Goal: Transaction & Acquisition: Purchase product/service

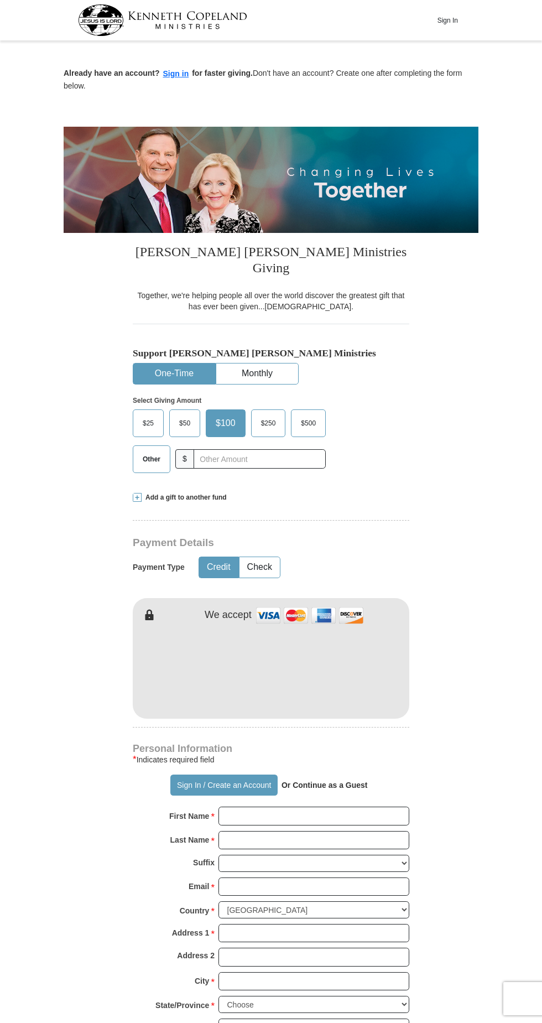
click at [450, 16] on button "Sign In" at bounding box center [447, 20] width 33 height 17
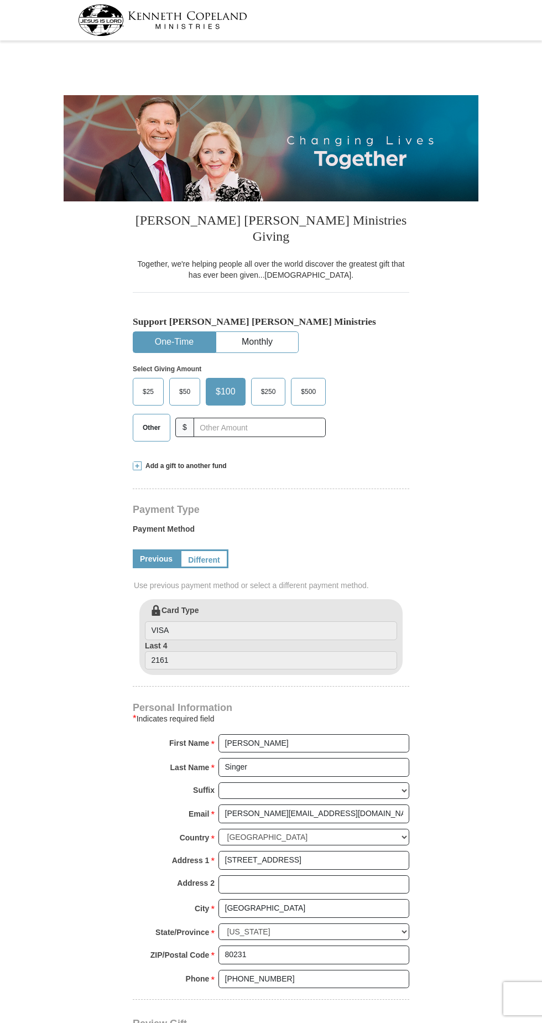
select select "CO"
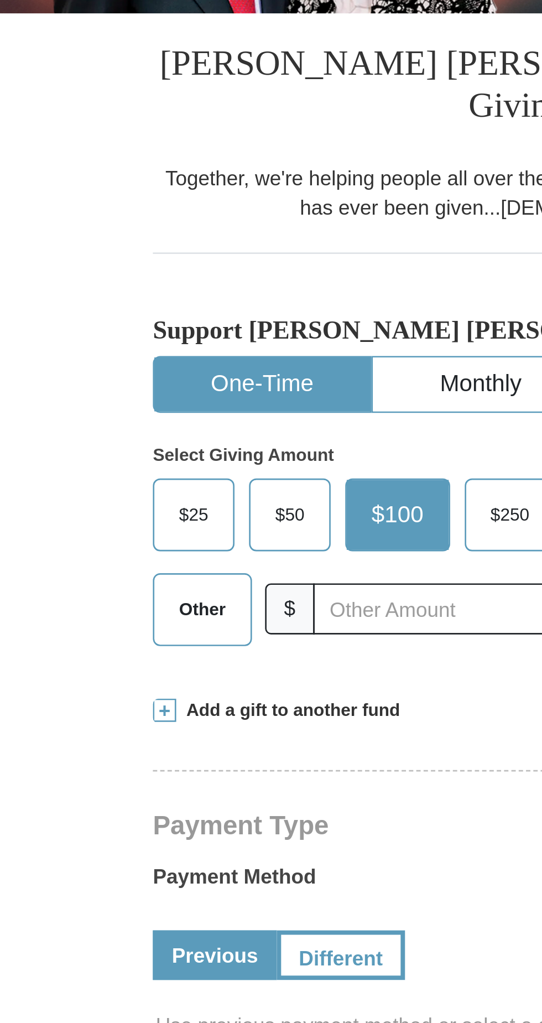
scroll to position [196, 0]
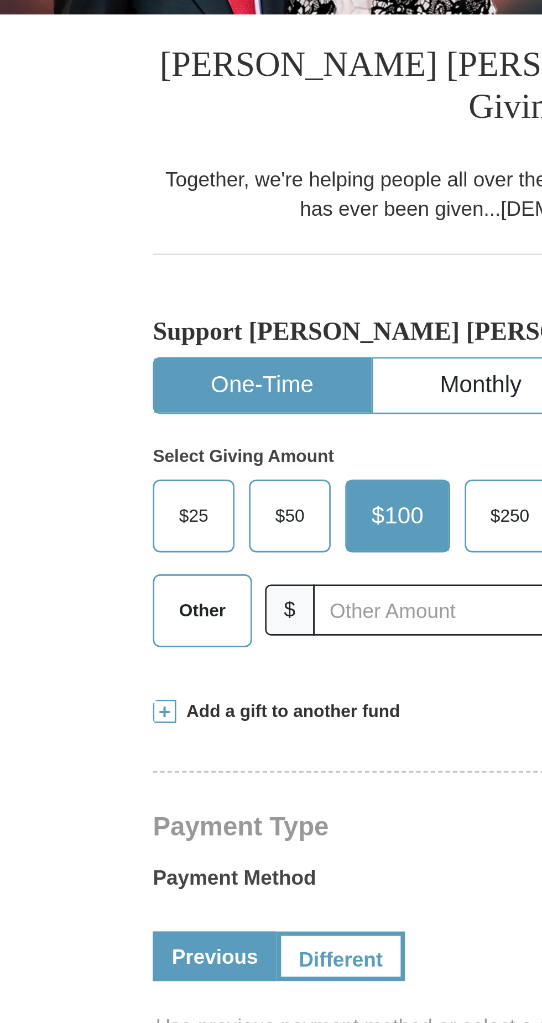
click at [150, 223] on span "Other" at bounding box center [151, 231] width 29 height 17
click at [0, 0] on input "Other" at bounding box center [0, 0] width 0 height 0
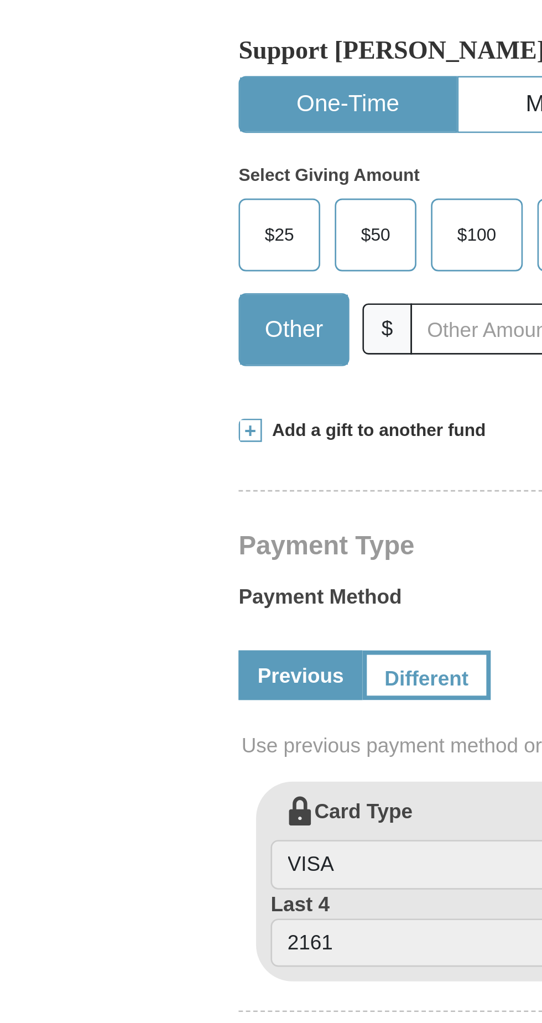
click at [135, 265] on span at bounding box center [137, 269] width 9 height 9
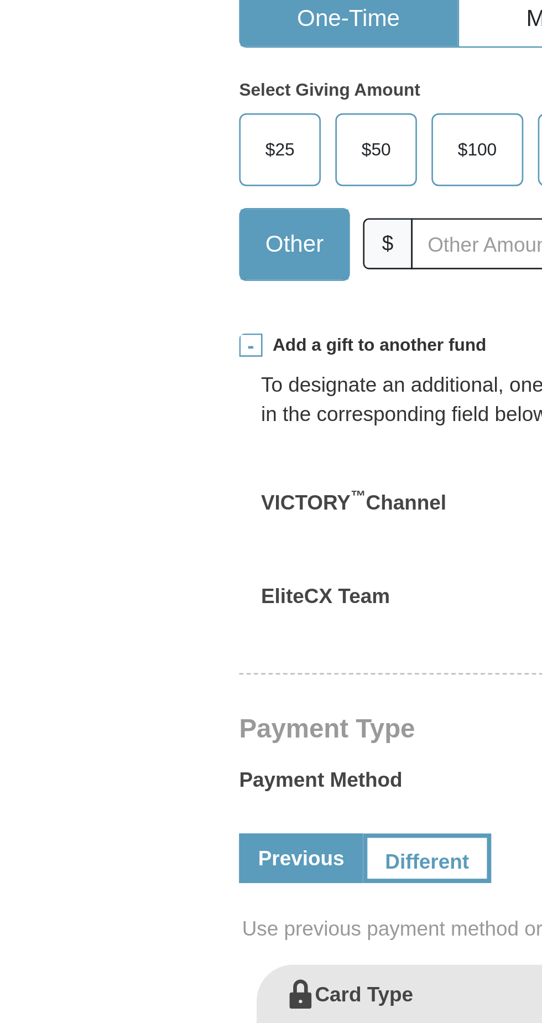
click at [137, 265] on span at bounding box center [137, 269] width 9 height 9
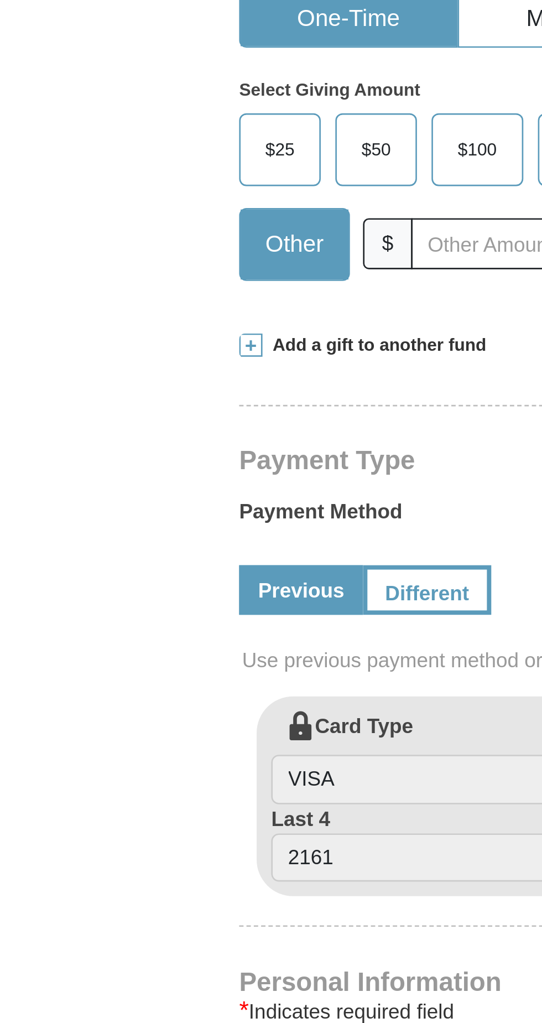
click at [136, 265] on span at bounding box center [137, 269] width 9 height 9
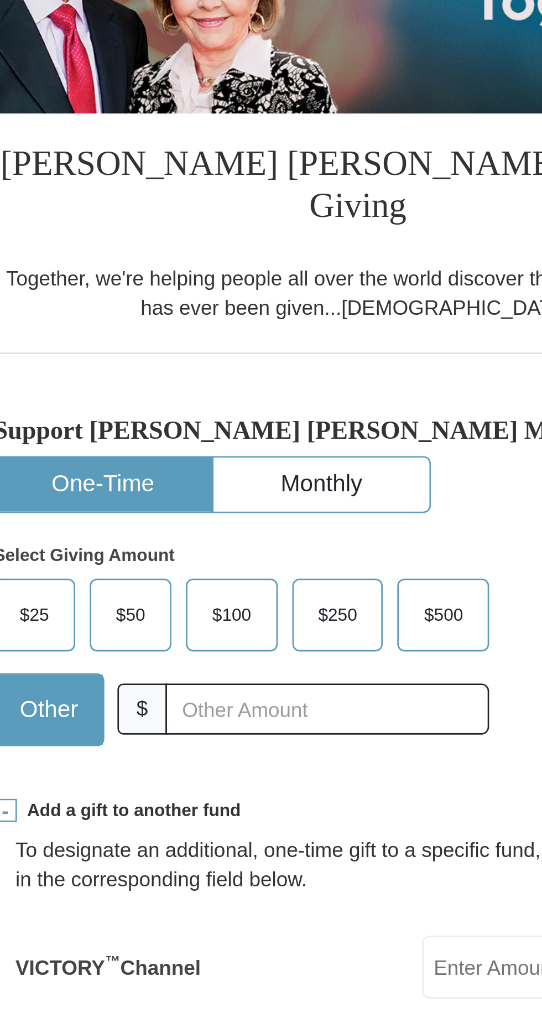
scroll to position [154, 0]
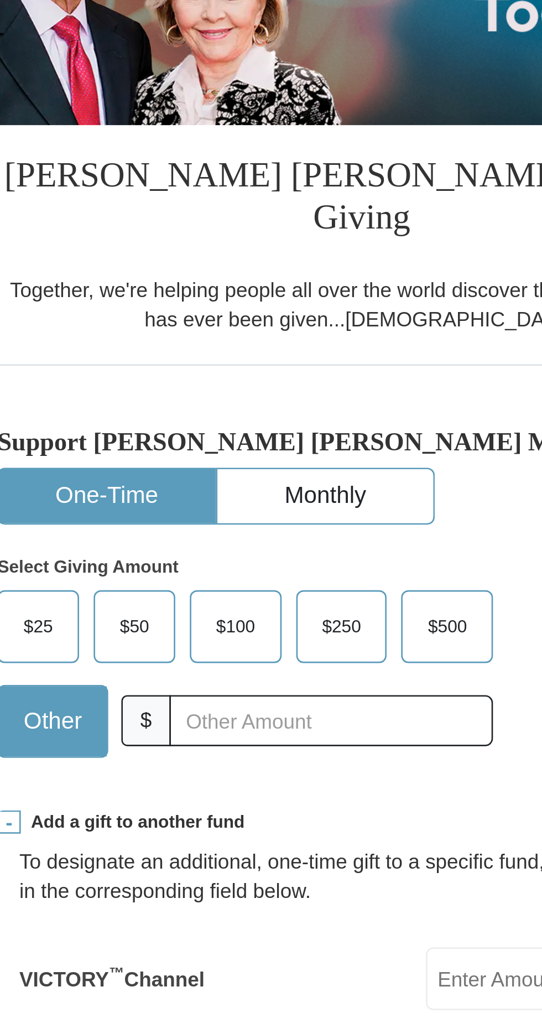
click at [180, 178] on button "One-Time" at bounding box center [174, 188] width 82 height 20
click at [272, 178] on button "Monthly" at bounding box center [257, 188] width 82 height 20
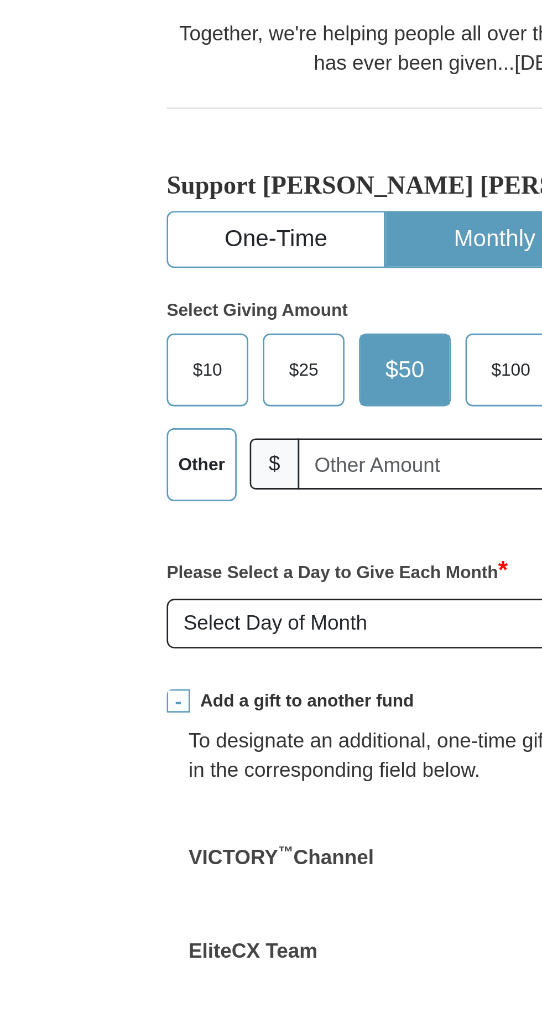
click at [137, 359] on span at bounding box center [137, 363] width 9 height 9
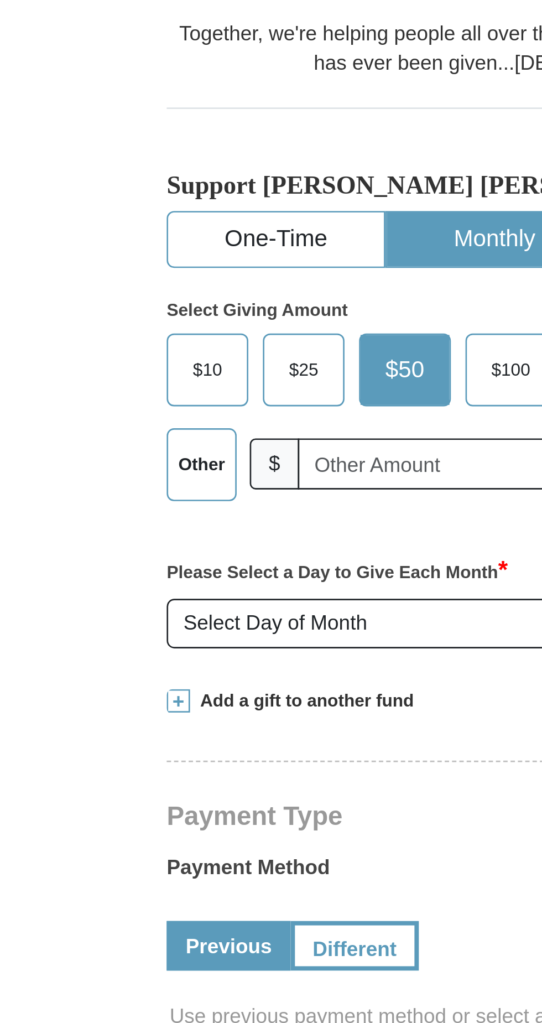
click at [133, 359] on span at bounding box center [137, 363] width 9 height 9
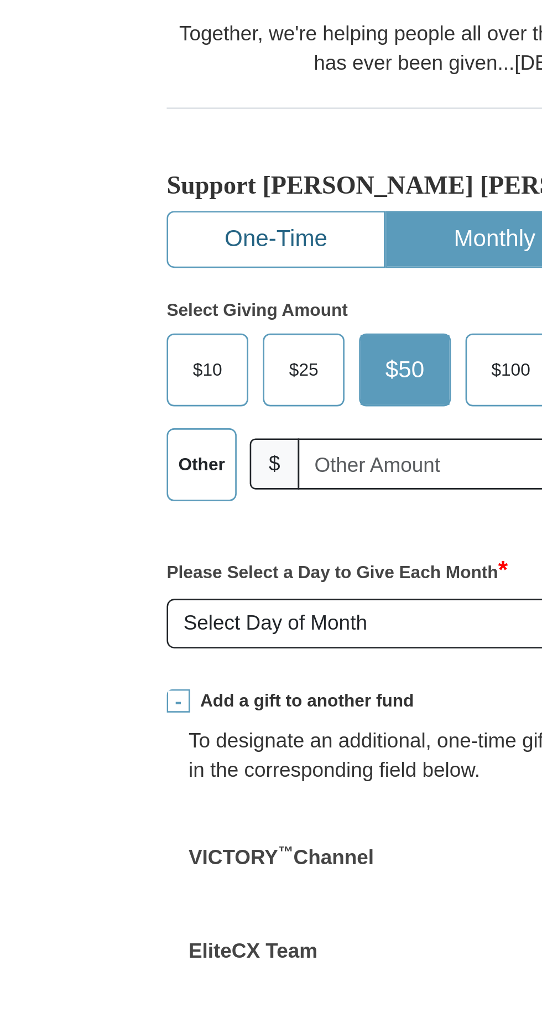
click at [178, 178] on button "One-Time" at bounding box center [174, 188] width 82 height 20
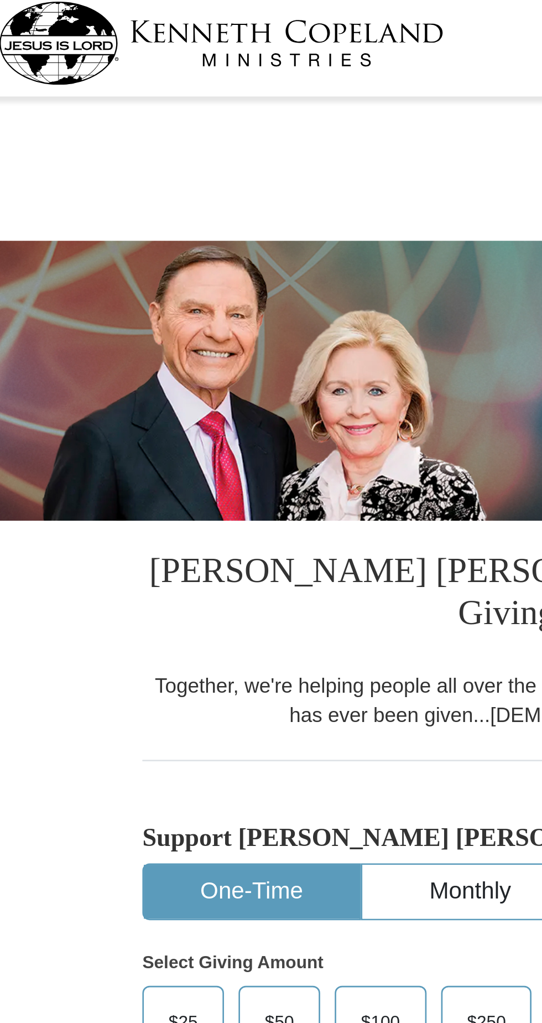
scroll to position [0, 0]
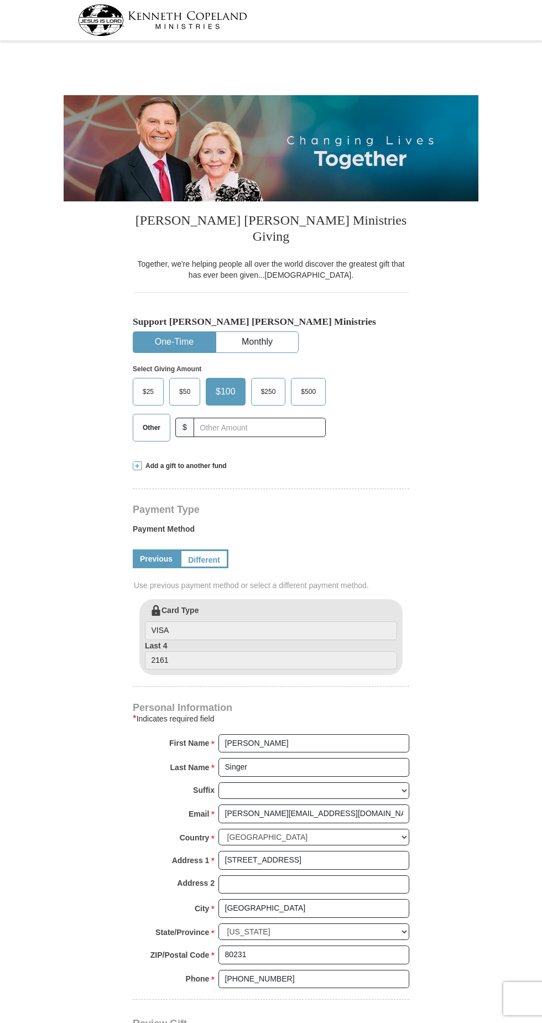
select select "CO"
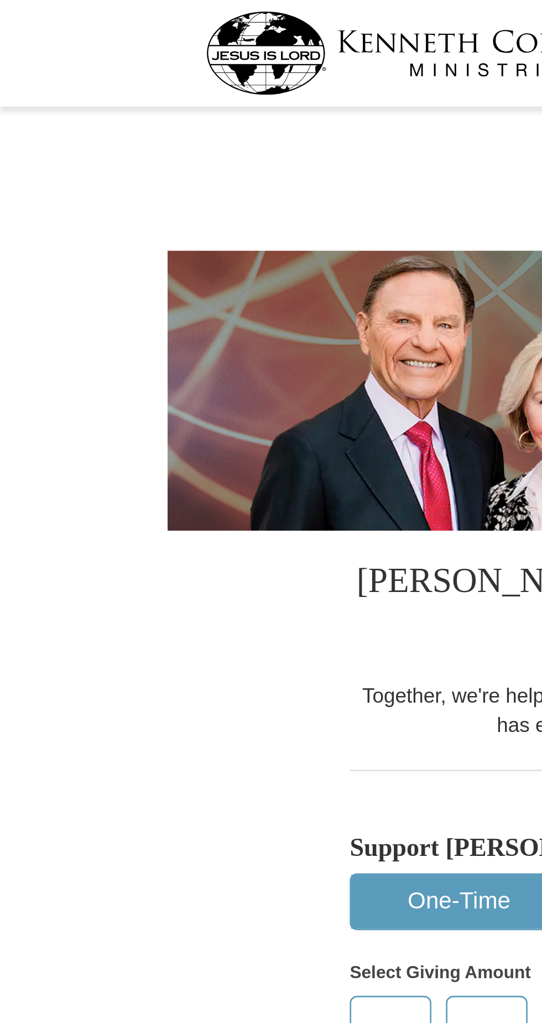
click at [110, 19] on img at bounding box center [162, 20] width 169 height 32
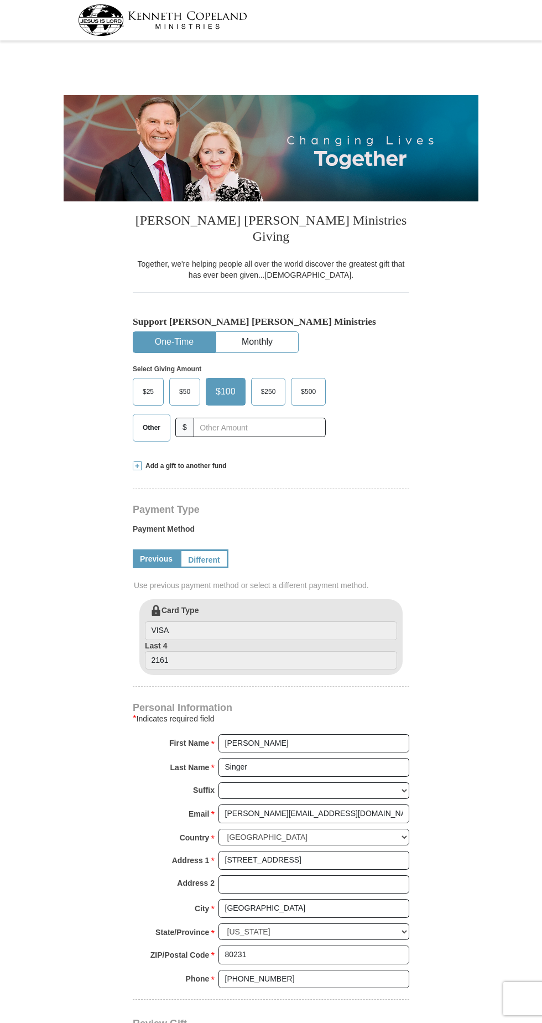
select select "CO"
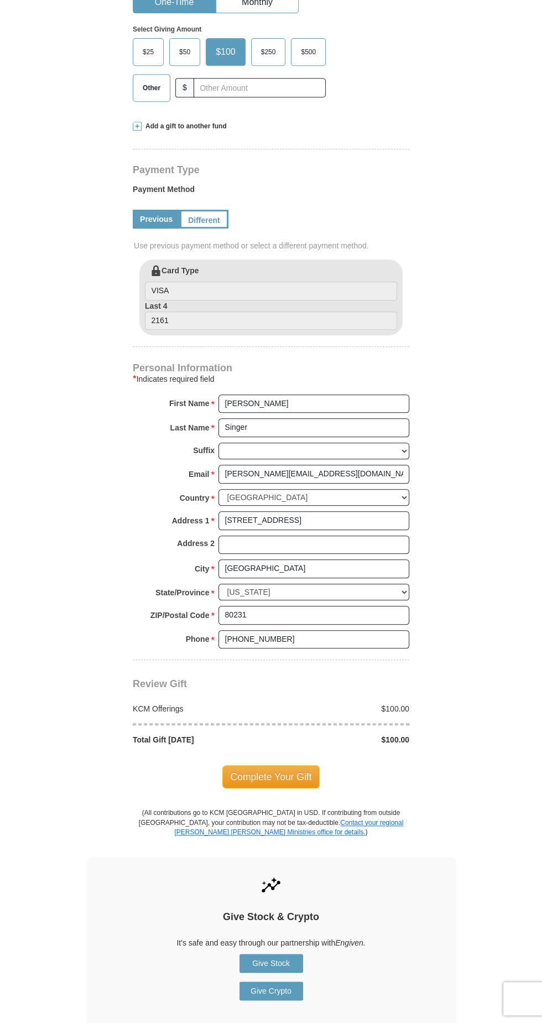
scroll to position [343, 0]
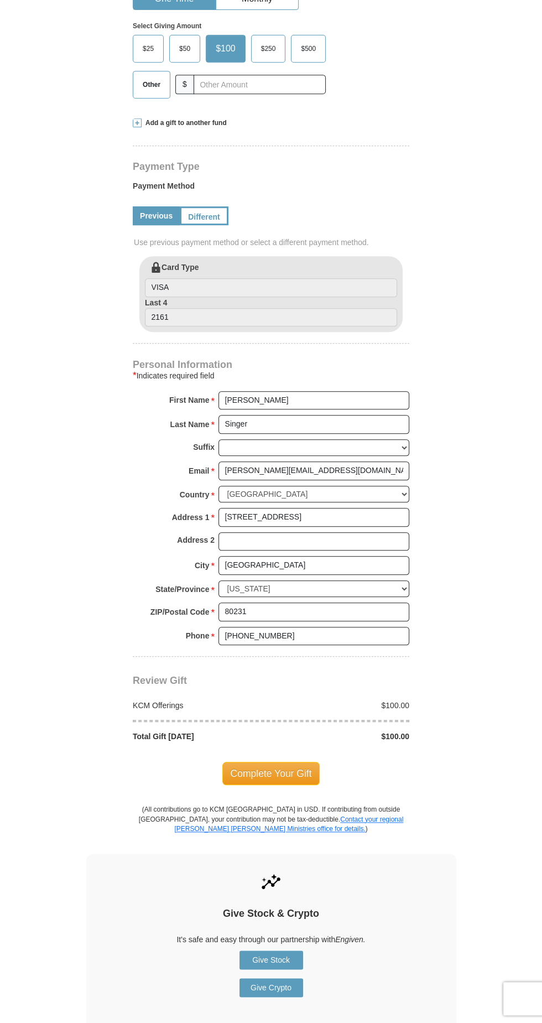
click at [133, 118] on span at bounding box center [137, 122] width 9 height 9
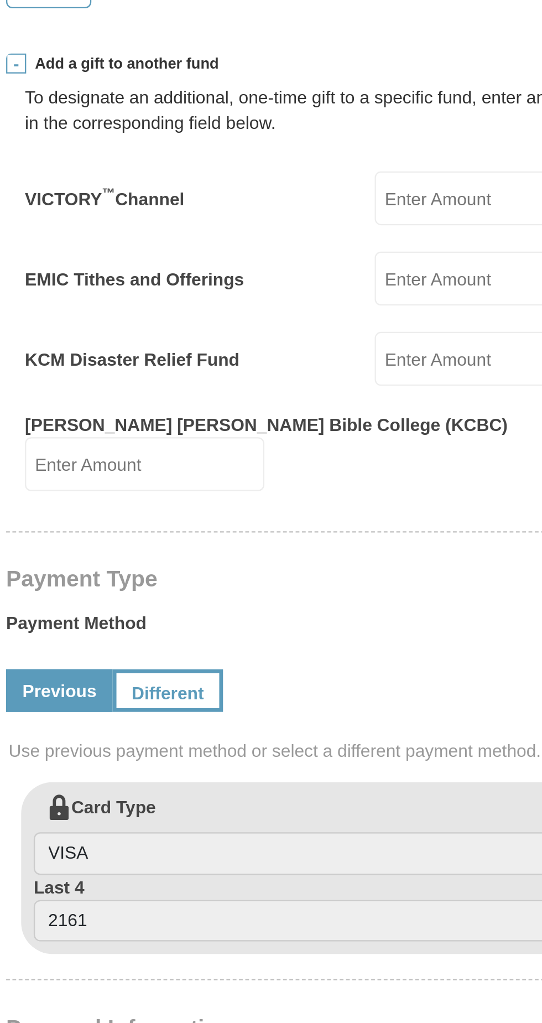
scroll to position [342, 0]
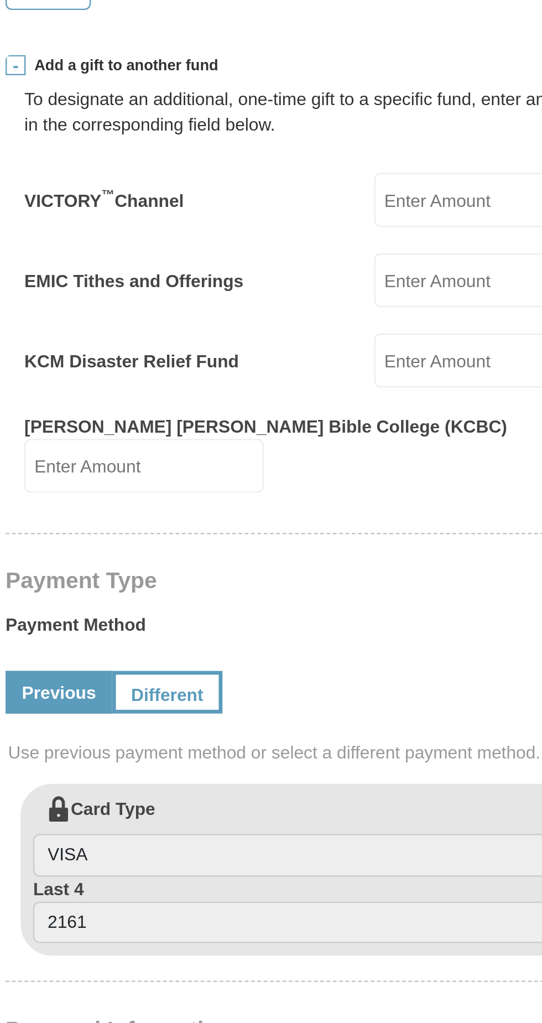
click at [309, 207] on input "EMIC Tithes and Offerings" at bounding box center [348, 219] width 106 height 24
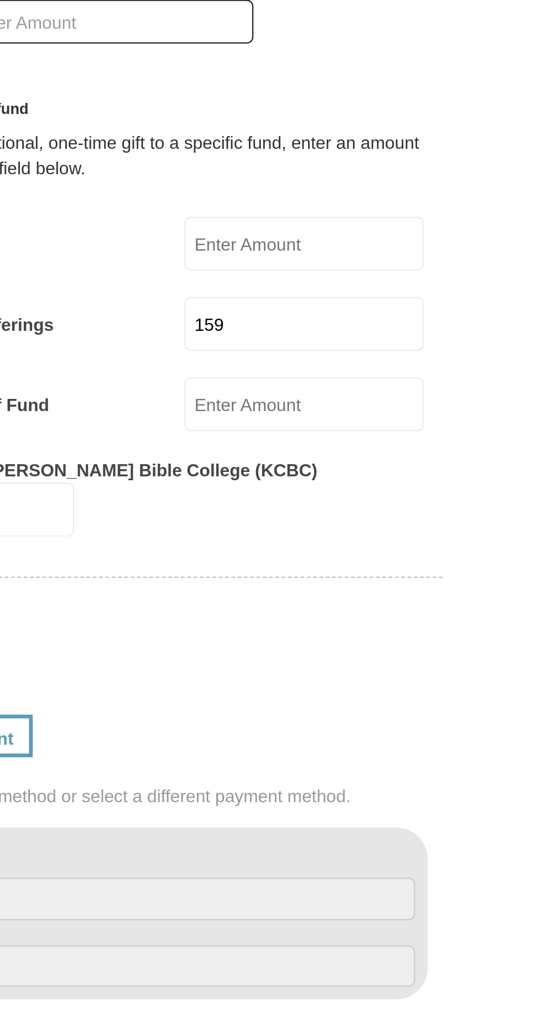
type input "159.00"
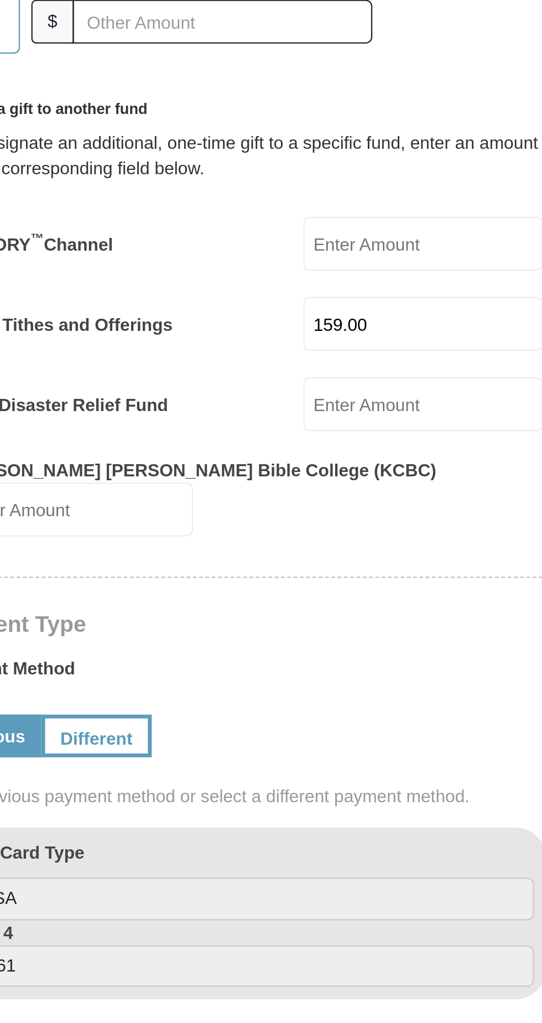
click at [308, 242] on input "KCM Disaster Relief Fund" at bounding box center [348, 254] width 106 height 24
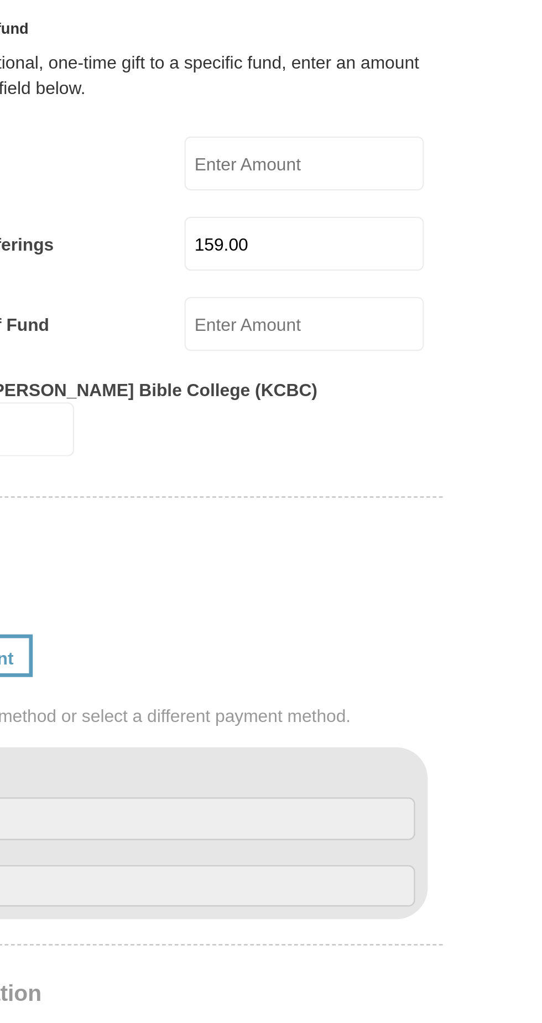
type input "50.00"
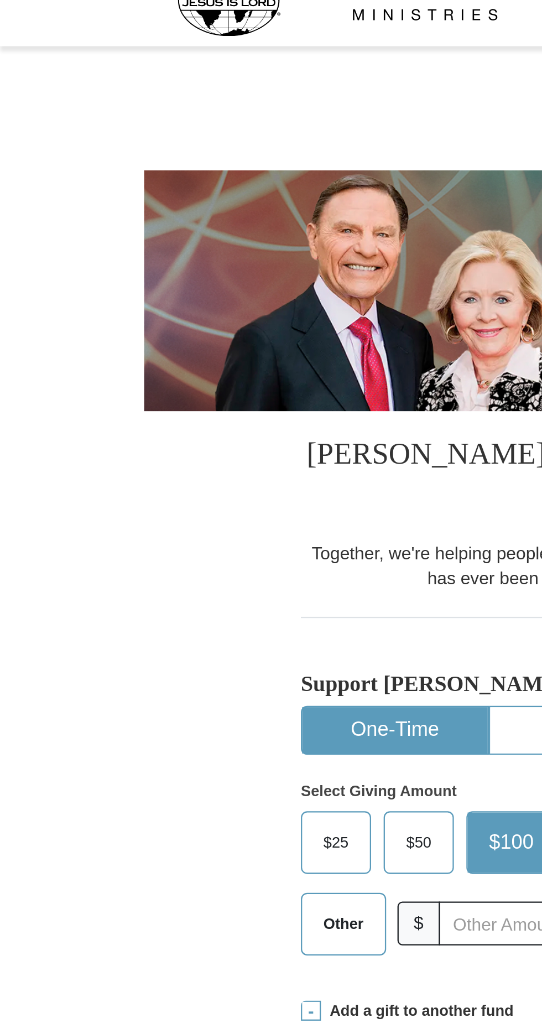
scroll to position [0, 0]
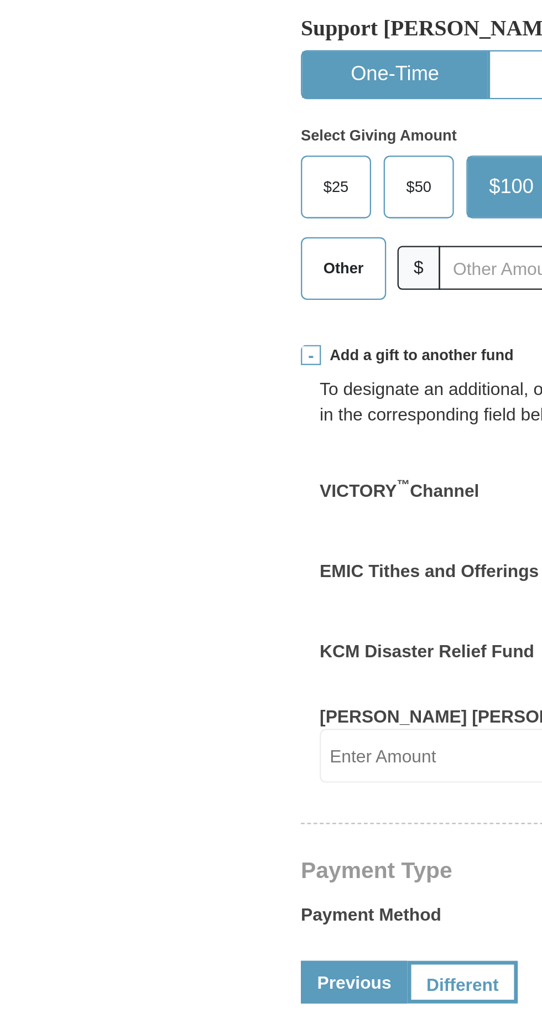
click at [148, 419] on span "Other" at bounding box center [151, 427] width 29 height 17
click at [0, 0] on input "Other" at bounding box center [0, 0] width 0 height 0
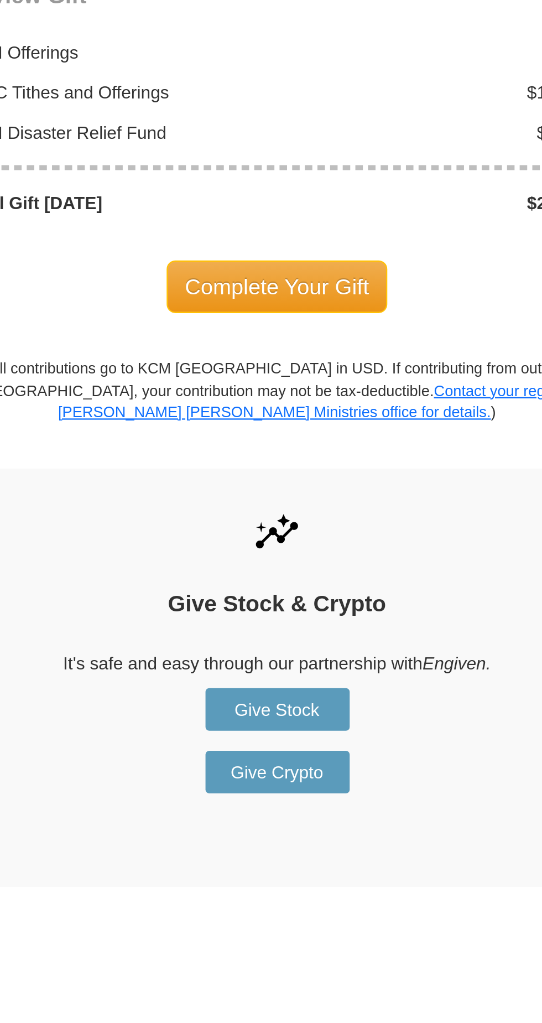
scroll to position [577, 0]
click at [280, 747] on span "Complete Your Gift" at bounding box center [271, 758] width 98 height 23
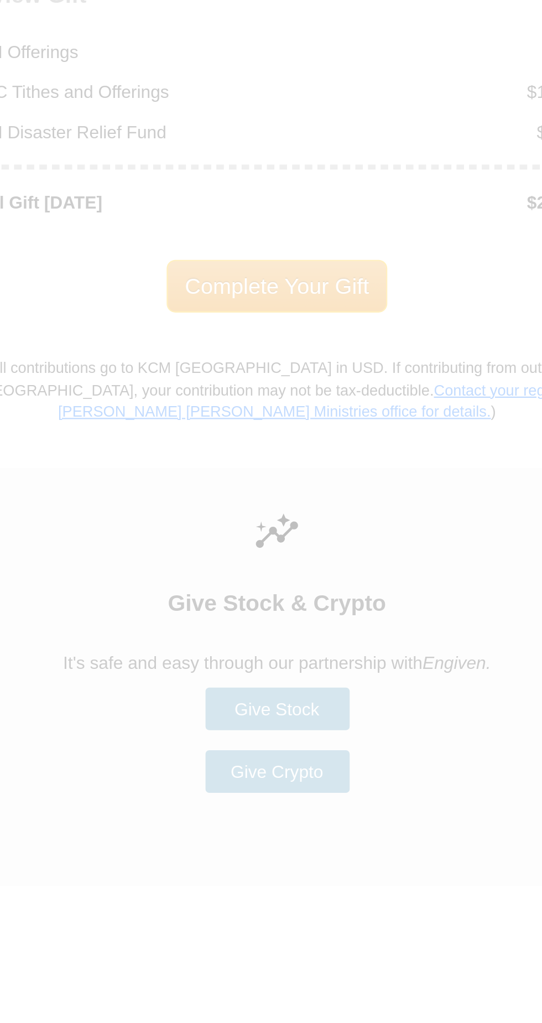
scroll to position [577, 0]
